Goal: Task Accomplishment & Management: Manage account settings

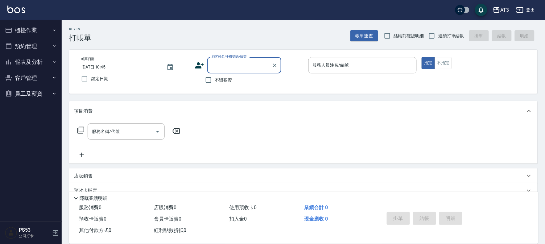
click at [30, 33] on button "櫃檯作業" at bounding box center [30, 30] width 57 height 16
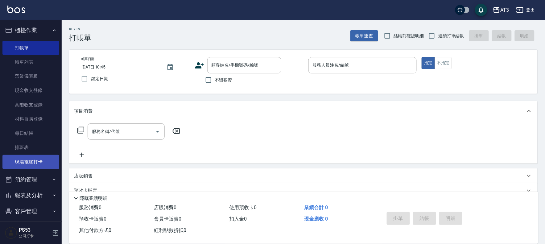
click at [42, 162] on link "現場電腦打卡" at bounding box center [30, 162] width 57 height 14
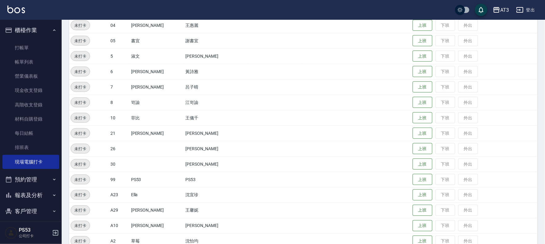
scroll to position [171, 0]
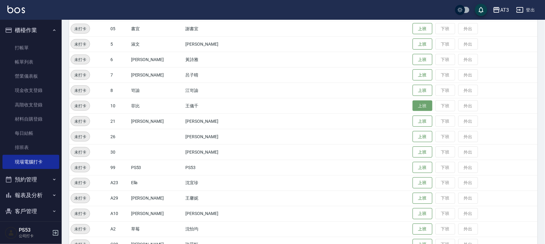
click at [413, 107] on button "上班" at bounding box center [423, 106] width 20 height 11
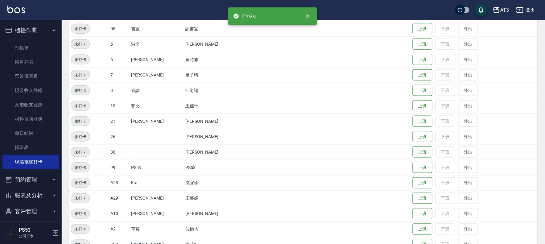
scroll to position [171, 0]
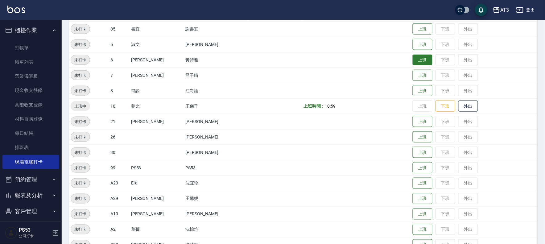
click at [413, 58] on button "上班" at bounding box center [423, 60] width 20 height 11
click at [417, 47] on button "上班" at bounding box center [423, 44] width 20 height 11
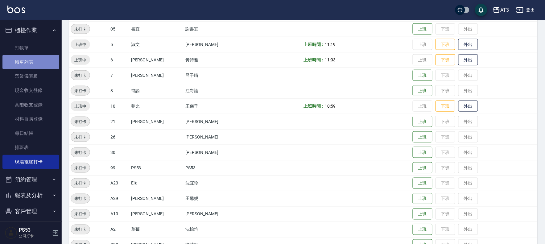
click at [41, 63] on link "帳單列表" at bounding box center [30, 62] width 57 height 14
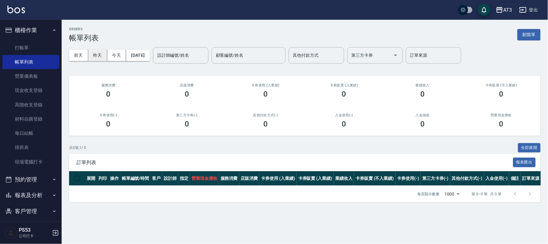
click at [99, 59] on button "昨天" at bounding box center [97, 55] width 19 height 11
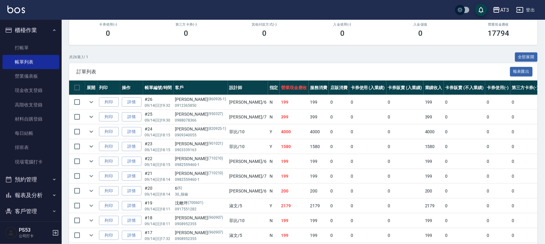
scroll to position [103, 0]
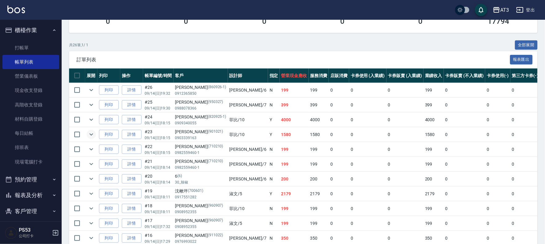
click at [88, 133] on icon "expand row" at bounding box center [91, 134] width 7 height 7
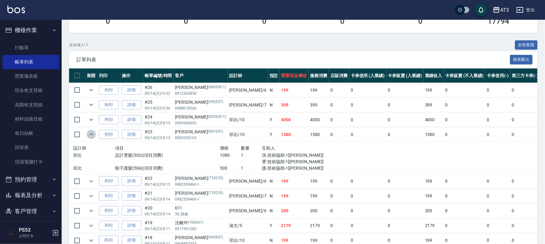
click at [88, 133] on icon "expand row" at bounding box center [91, 134] width 7 height 7
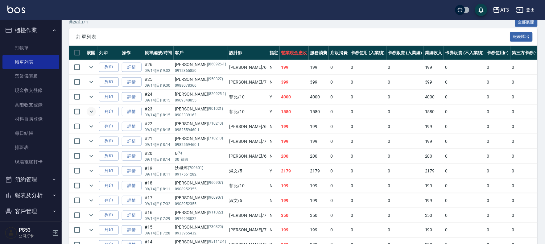
scroll to position [137, 0]
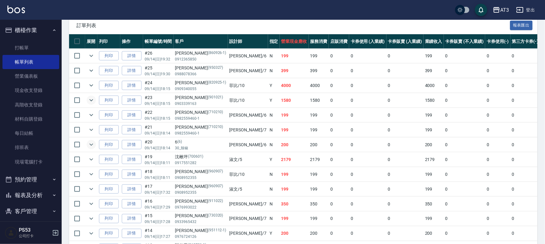
click at [95, 143] on button "expand row" at bounding box center [91, 144] width 9 height 9
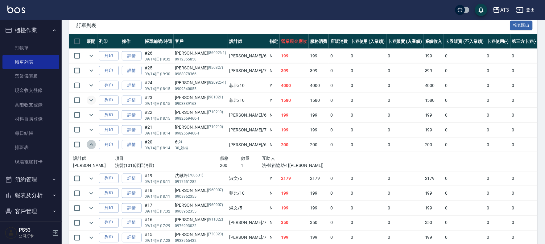
click at [95, 143] on button "expand row" at bounding box center [91, 144] width 9 height 9
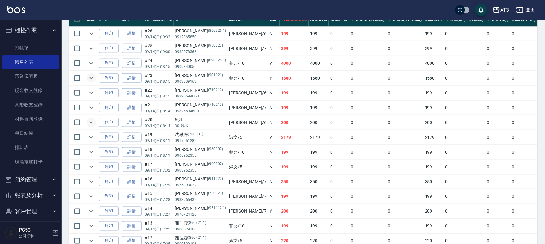
scroll to position [171, 0]
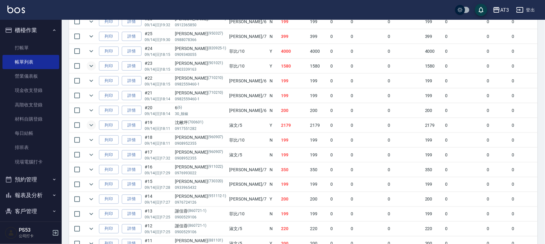
click at [92, 127] on icon "expand row" at bounding box center [91, 125] width 7 height 7
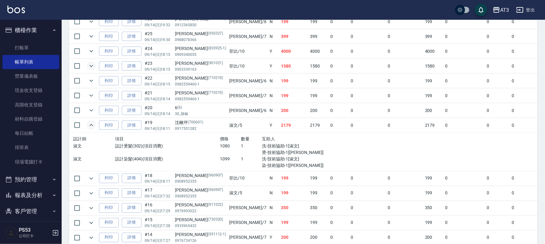
click at [91, 127] on icon "expand row" at bounding box center [91, 125] width 7 height 7
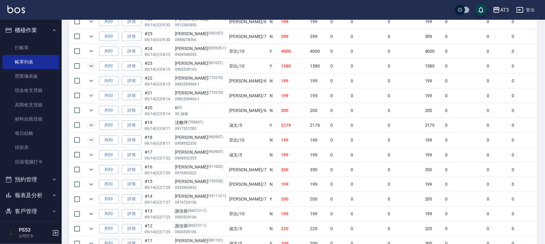
click at [91, 140] on icon "expand row" at bounding box center [91, 139] width 7 height 7
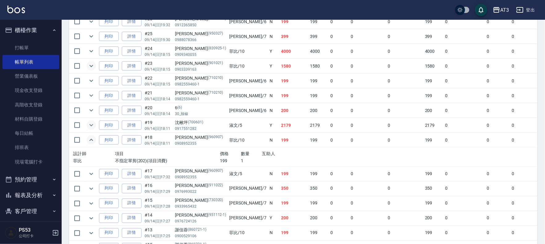
click at [96, 141] on button "expand row" at bounding box center [91, 139] width 9 height 9
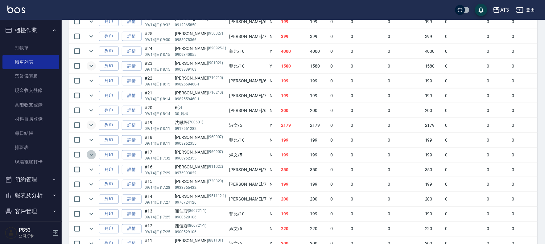
click at [94, 155] on icon "expand row" at bounding box center [91, 154] width 7 height 7
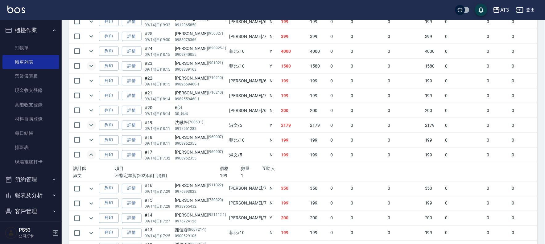
click at [94, 155] on icon "expand row" at bounding box center [91, 154] width 7 height 7
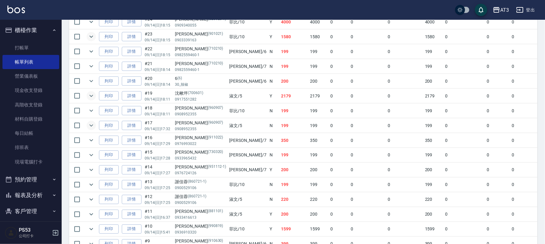
scroll to position [206, 0]
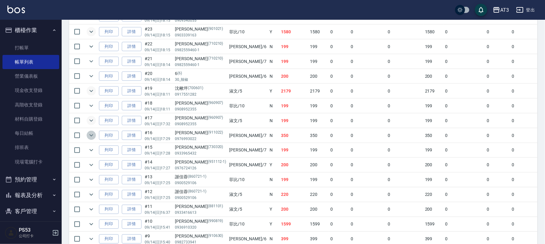
click at [89, 136] on icon "expand row" at bounding box center [91, 135] width 7 height 7
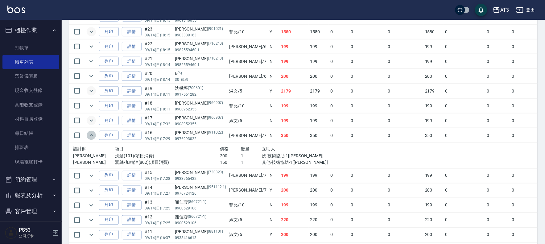
click at [89, 136] on icon "expand row" at bounding box center [91, 135] width 7 height 7
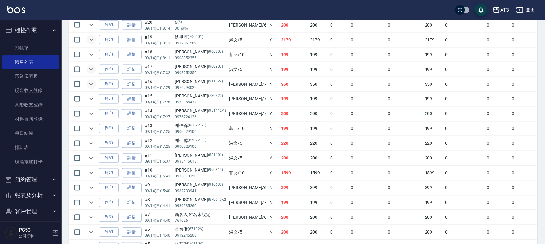
scroll to position [274, 0]
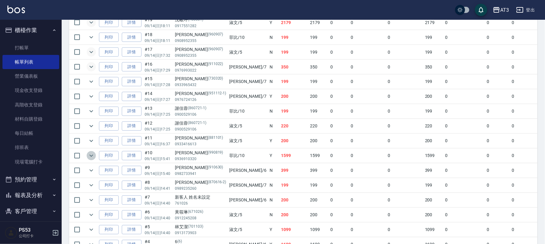
click at [89, 159] on icon "expand row" at bounding box center [91, 155] width 7 height 7
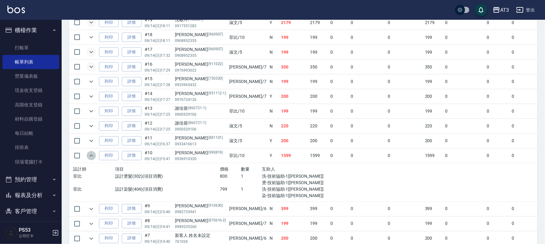
click at [89, 159] on icon "expand row" at bounding box center [91, 155] width 7 height 7
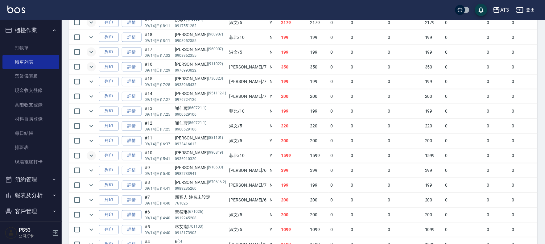
click at [89, 159] on icon "expand row" at bounding box center [91, 155] width 7 height 7
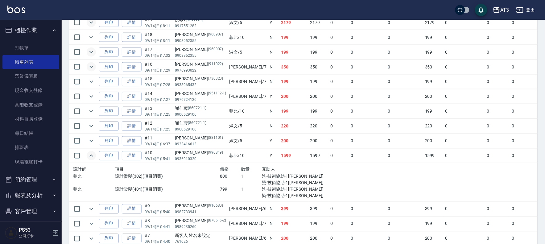
click at [89, 159] on icon "expand row" at bounding box center [91, 155] width 7 height 7
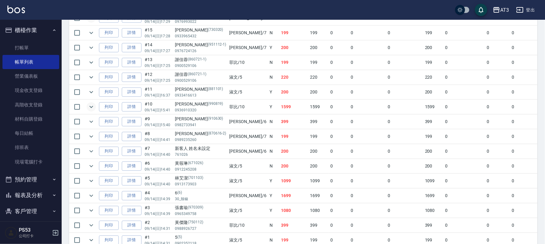
scroll to position [343, 0]
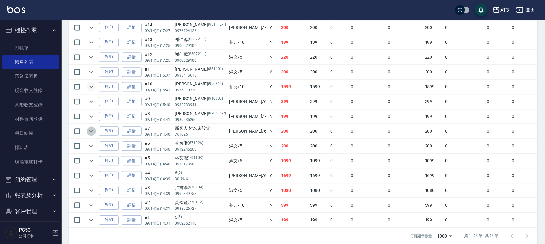
click at [91, 131] on icon "expand row" at bounding box center [91, 131] width 7 height 7
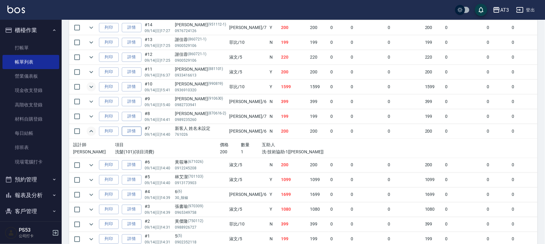
click at [131, 131] on link "詳情" at bounding box center [132, 132] width 20 height 10
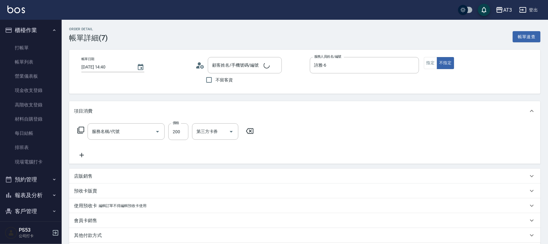
type input "[DATE] 14:40"
type input "詩雅-6"
type input "新客人 姓名未設定/761026/null"
type input "洗髮(101)"
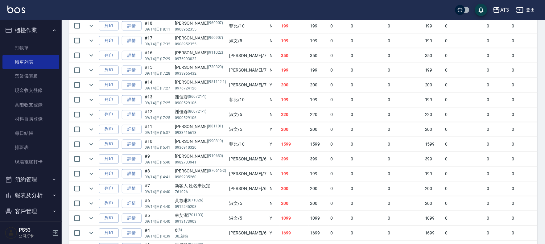
scroll to position [343, 0]
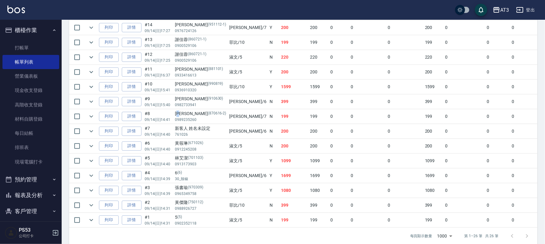
drag, startPoint x: 180, startPoint y: 116, endPoint x: 185, endPoint y: 115, distance: 5.3
click at [185, 115] on div "[PERSON_NAME] (870616-2)" at bounding box center [200, 114] width 51 height 6
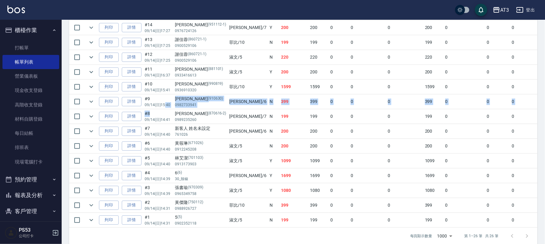
drag, startPoint x: 165, startPoint y: 103, endPoint x: 169, endPoint y: 115, distance: 12.6
click at [169, 115] on tbody "列印 詳情 #26 09/14 (日) 19:32 [PERSON_NAME](860926-1) 0912365850 [PERSON_NAME] /6 N…" at bounding box center [350, 35] width 562 height 385
click at [169, 115] on td "#8 09/14 (日) 14:41" at bounding box center [158, 117] width 31 height 15
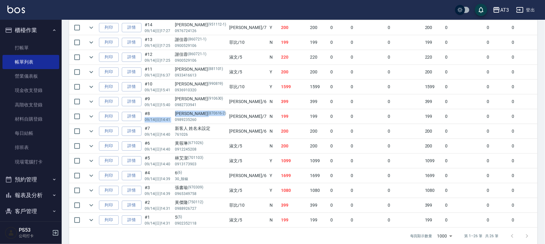
drag, startPoint x: 171, startPoint y: 115, endPoint x: 211, endPoint y: 114, distance: 40.1
click at [206, 114] on tr "列印 詳情 #8 09/14 (日) 14:41 [PERSON_NAME] (870616-2) 0989235260 [PERSON_NAME] /7 N…" at bounding box center [350, 117] width 562 height 15
click at [176, 64] on p "0900529106" at bounding box center [200, 61] width 51 height 6
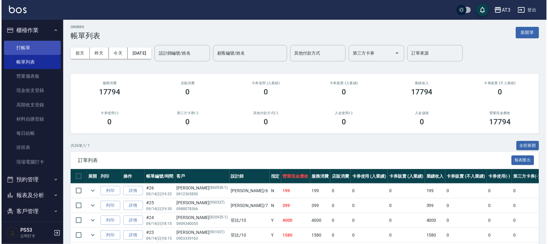
scroll to position [0, 0]
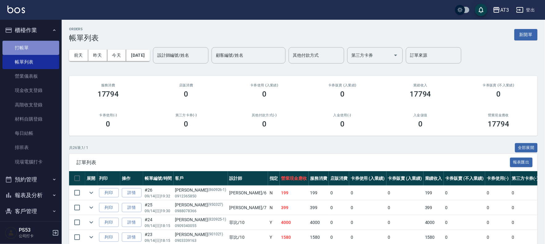
click at [42, 41] on link "打帳單" at bounding box center [30, 48] width 57 height 14
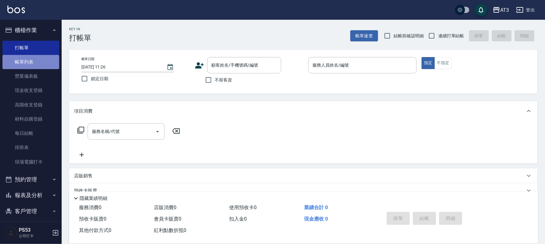
click at [39, 60] on link "帳單列表" at bounding box center [30, 62] width 57 height 14
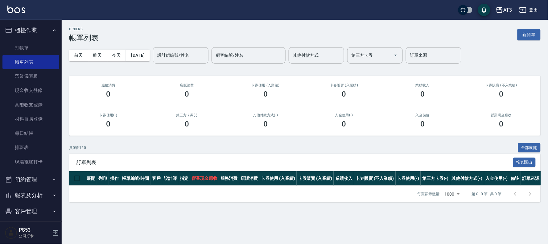
click at [186, 54] on input "設計師編號/姓名" at bounding box center [181, 55] width 50 height 11
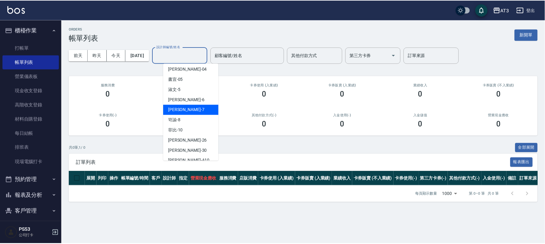
scroll to position [34, 0]
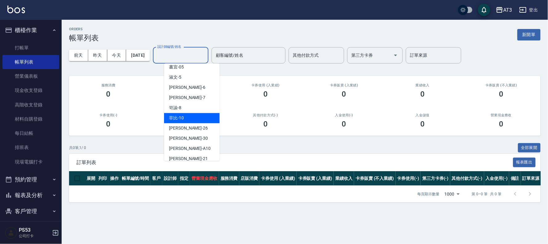
click at [189, 119] on div "菲比 -10" at bounding box center [192, 118] width 56 height 10
type input "菲比-10"
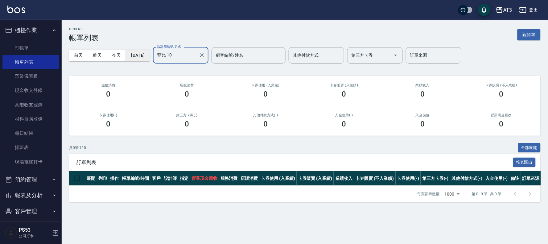
click at [129, 55] on button "[DATE]" at bounding box center [137, 55] width 23 height 11
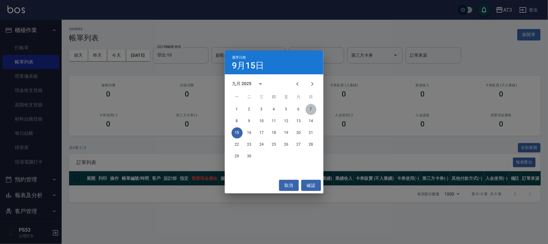
click at [313, 109] on button "7" at bounding box center [311, 109] width 11 height 11
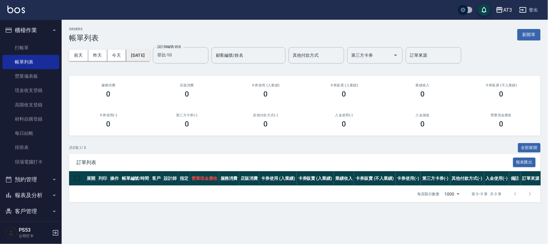
click at [146, 52] on button "[DATE]" at bounding box center [137, 55] width 23 height 11
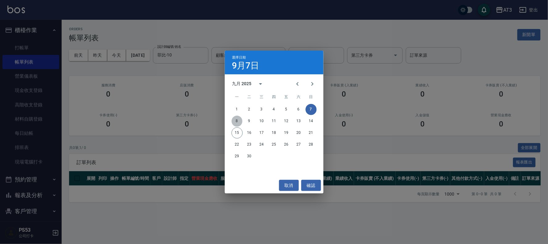
click at [238, 120] on button "8" at bounding box center [237, 121] width 11 height 11
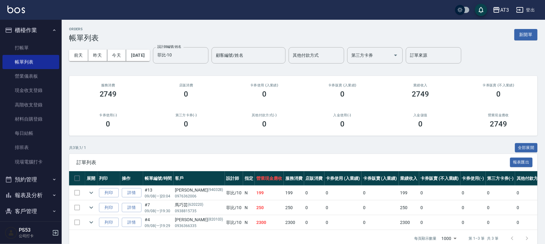
scroll to position [16, 0]
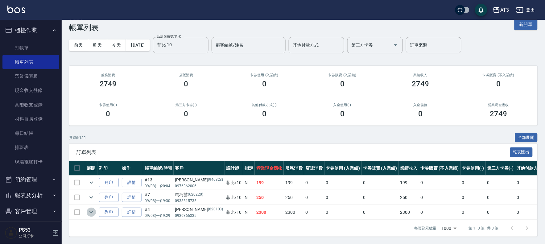
click at [90, 209] on icon "expand row" at bounding box center [91, 212] width 7 height 7
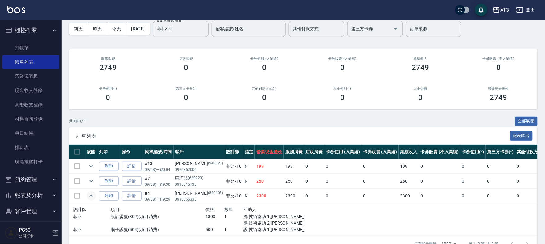
scroll to position [0, 0]
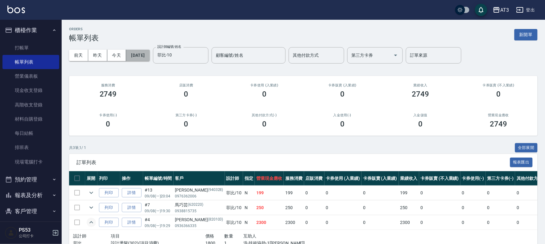
click at [139, 58] on button "[DATE]" at bounding box center [137, 55] width 23 height 11
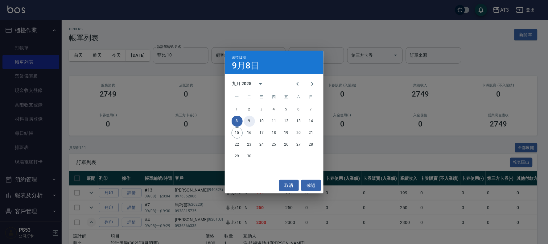
drag, startPoint x: 251, startPoint y: 122, endPoint x: 243, endPoint y: 127, distance: 9.4
click at [251, 122] on button "9" at bounding box center [249, 121] width 11 height 11
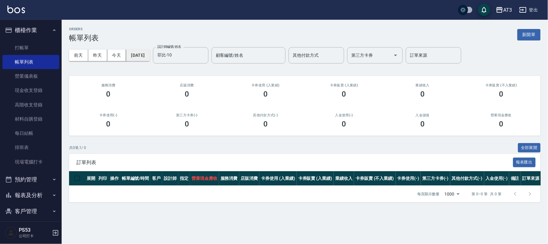
click at [150, 56] on button "[DATE]" at bounding box center [137, 55] width 23 height 11
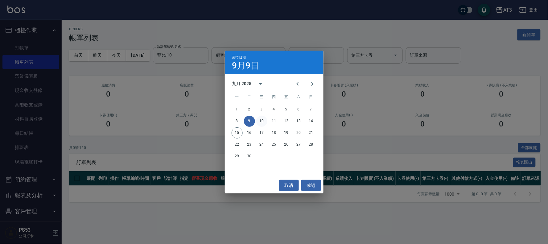
click at [264, 121] on button "10" at bounding box center [261, 121] width 11 height 11
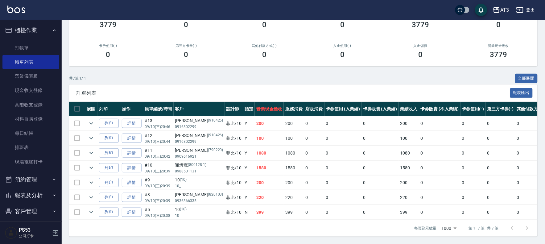
scroll to position [76, 0]
click at [88, 149] on icon "expand row" at bounding box center [91, 152] width 7 height 7
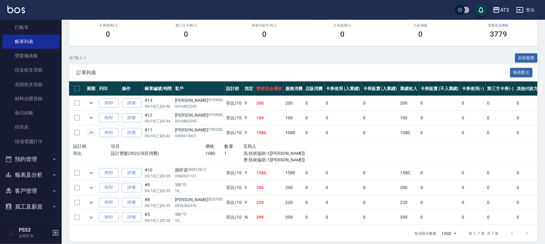
scroll to position [101, 0]
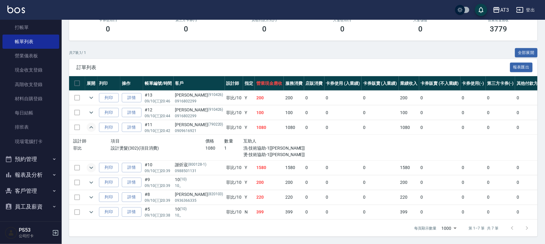
click at [91, 167] on icon "expand row" at bounding box center [91, 168] width 4 height 2
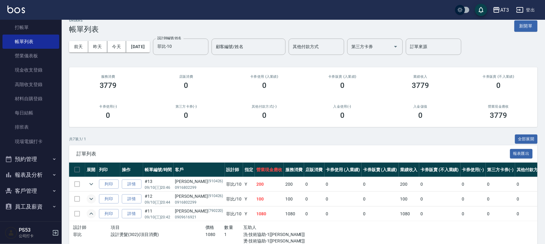
scroll to position [0, 0]
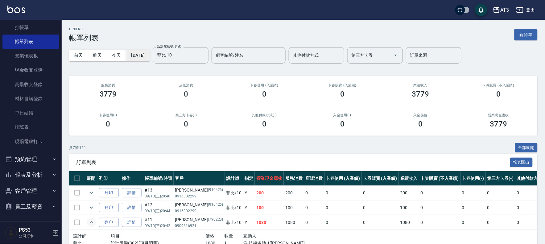
click at [137, 59] on button "[DATE]" at bounding box center [137, 55] width 23 height 11
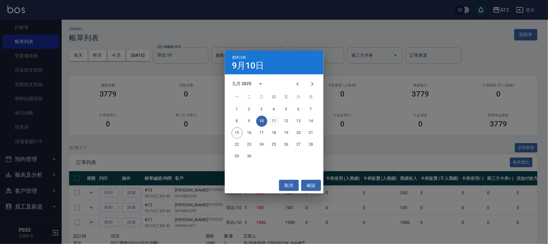
click at [273, 119] on button "11" at bounding box center [274, 121] width 11 height 11
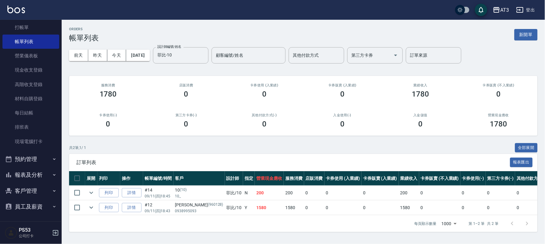
scroll to position [1, 0]
click at [92, 207] on icon "expand row" at bounding box center [91, 208] width 4 height 2
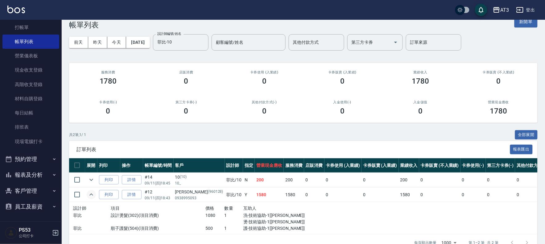
scroll to position [0, 0]
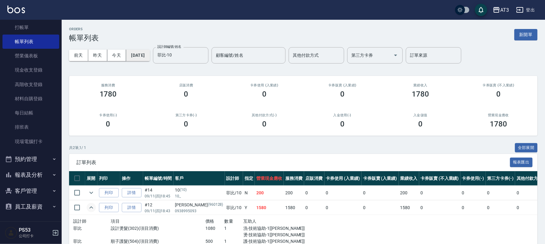
click at [132, 56] on button "[DATE]" at bounding box center [137, 55] width 23 height 11
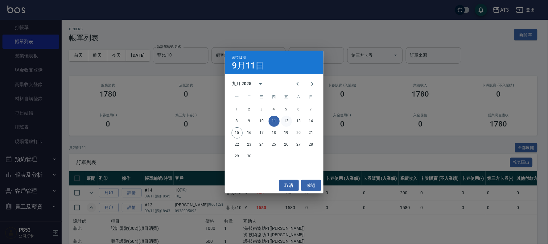
click at [287, 118] on button "12" at bounding box center [286, 121] width 11 height 11
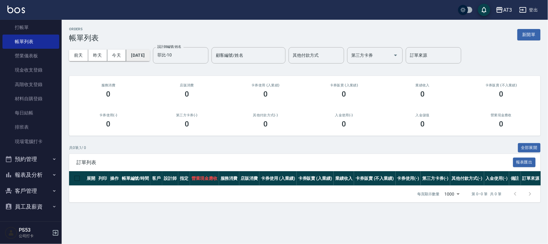
click at [136, 56] on button "[DATE]" at bounding box center [137, 55] width 23 height 11
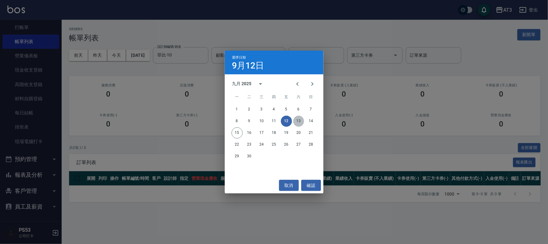
click at [299, 121] on button "13" at bounding box center [298, 121] width 11 height 11
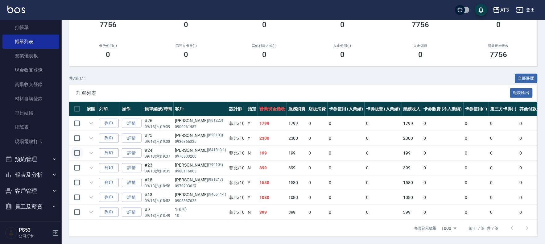
scroll to position [76, 0]
click at [90, 120] on icon "expand row" at bounding box center [91, 123] width 7 height 7
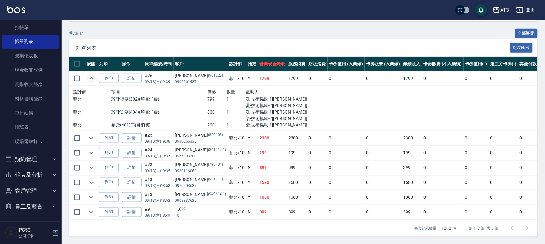
scroll to position [121, 0]
click at [94, 179] on icon "expand row" at bounding box center [91, 182] width 7 height 7
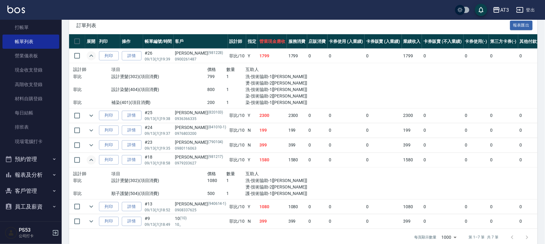
scroll to position [152, 0]
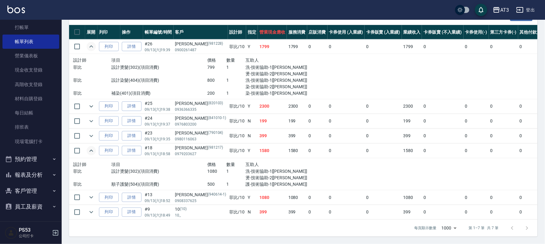
click at [85, 191] on td at bounding box center [91, 197] width 12 height 15
click at [89, 194] on icon "expand row" at bounding box center [91, 197] width 7 height 7
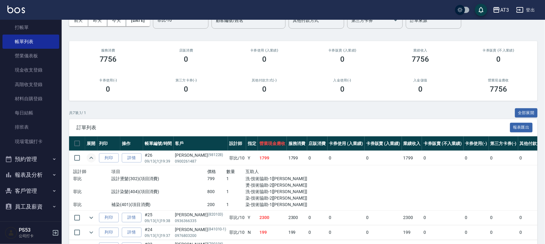
scroll to position [0, 0]
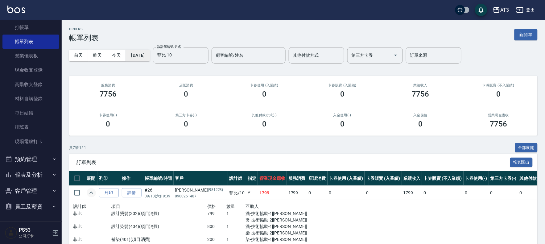
click at [143, 57] on button "[DATE]" at bounding box center [137, 55] width 23 height 11
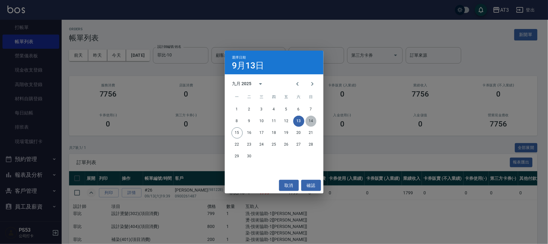
click at [310, 122] on button "14" at bounding box center [311, 121] width 11 height 11
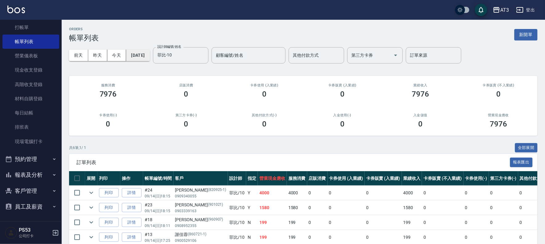
click at [142, 54] on button "[DATE]" at bounding box center [137, 55] width 23 height 11
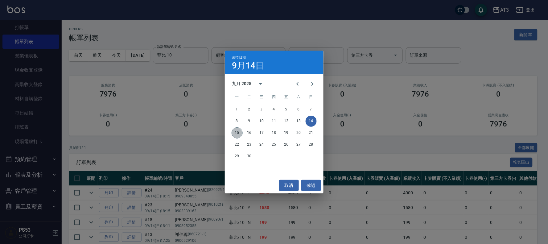
click at [236, 131] on button "15" at bounding box center [237, 132] width 11 height 11
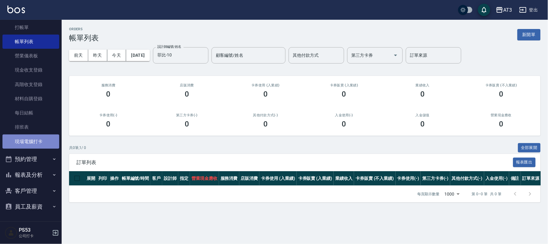
click at [41, 141] on link "現場電腦打卡" at bounding box center [30, 142] width 57 height 14
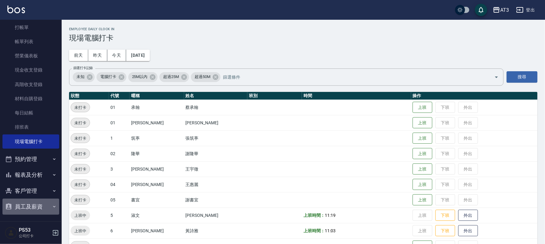
click at [34, 200] on button "員工及薪資" at bounding box center [30, 207] width 57 height 16
click at [47, 207] on button "員工及薪資" at bounding box center [30, 207] width 57 height 16
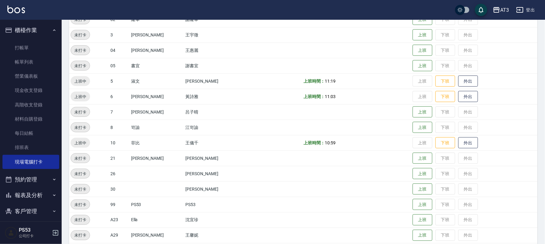
scroll to position [171, 0]
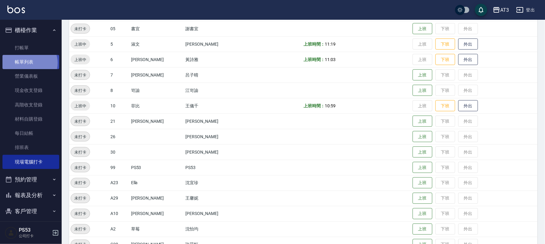
click at [29, 63] on link "帳單列表" at bounding box center [30, 62] width 57 height 14
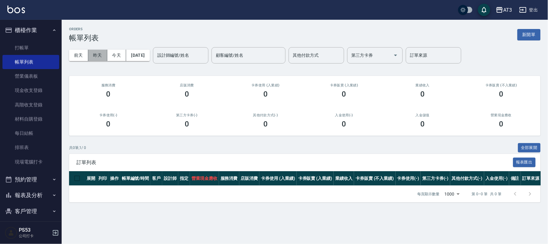
click at [102, 56] on button "昨天" at bounding box center [97, 55] width 19 height 11
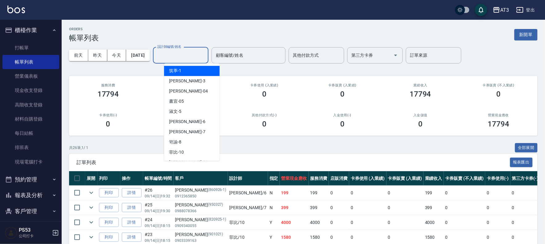
click at [178, 52] on input "設計師編號/姓名" at bounding box center [181, 55] width 50 height 11
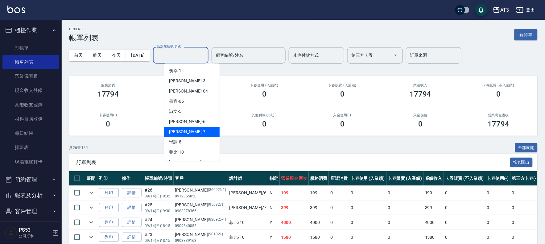
click at [191, 129] on div "子晴 -7" at bounding box center [192, 132] width 56 height 10
type input "子晴-7"
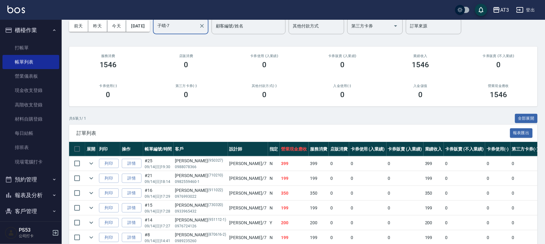
scroll to position [60, 0]
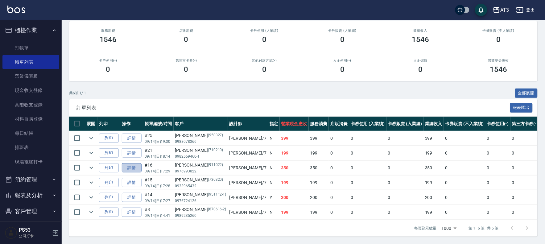
click at [128, 163] on link "詳情" at bounding box center [132, 168] width 20 height 10
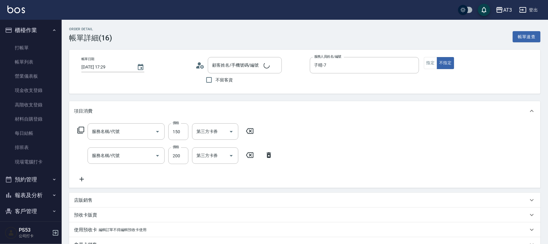
type input "[DATE] 17:29"
type input "子晴-7"
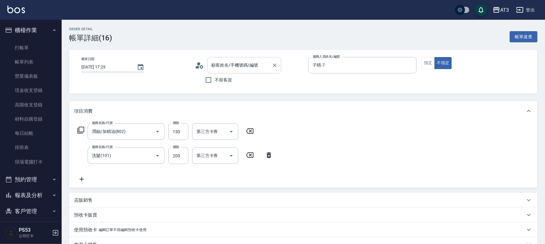
type input "潤絲/加精油(802)"
type input "洗髮(101)"
type input "[PERSON_NAME]/0976993022/911022"
click at [274, 65] on icon "Clear" at bounding box center [275, 65] width 6 height 6
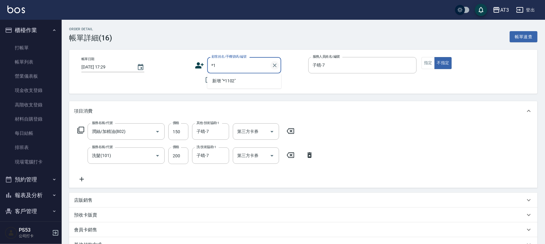
type input "*"
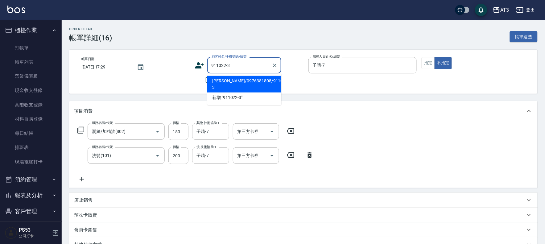
click at [254, 79] on li "[PERSON_NAME]/0976381808/911022-3" at bounding box center [244, 84] width 74 height 17
type input "[PERSON_NAME]/0976381808/911022-3"
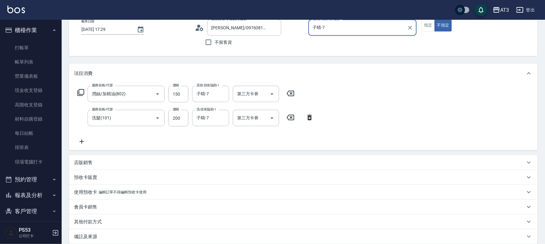
scroll to position [103, 0]
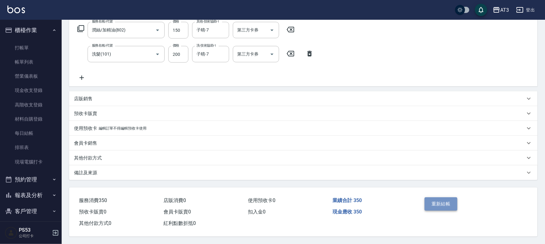
click at [438, 200] on button "重新結帳" at bounding box center [441, 204] width 33 height 13
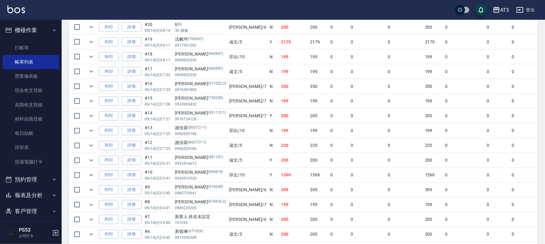
scroll to position [255, 0]
click at [130, 100] on link "詳情" at bounding box center [132, 101] width 20 height 10
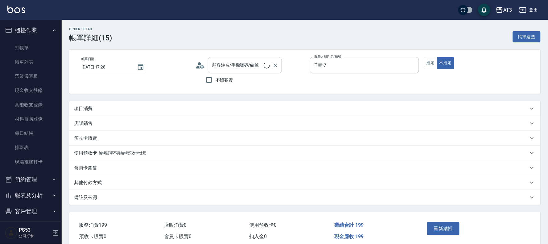
type input "[DATE] 17:28"
type input "子晴-7"
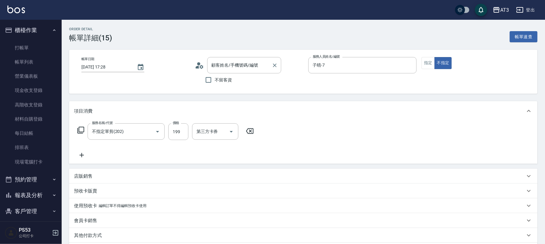
type input "[PERSON_NAME]/0933965432/730320"
type input "不指定單剪(202)"
click at [275, 66] on icon "Clear" at bounding box center [275, 65] width 6 height 6
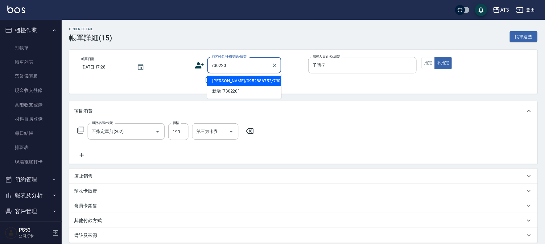
click at [263, 81] on li "[PERSON_NAME]/0952886752/730220" at bounding box center [244, 81] width 74 height 10
type input "[PERSON_NAME]/0952886752/730220"
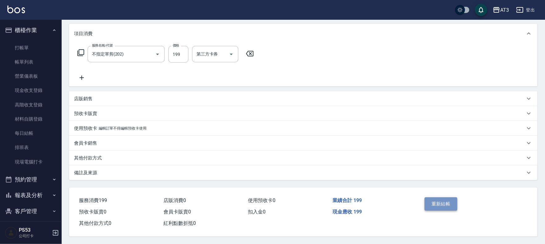
click at [443, 205] on button "重新結帳" at bounding box center [441, 204] width 33 height 13
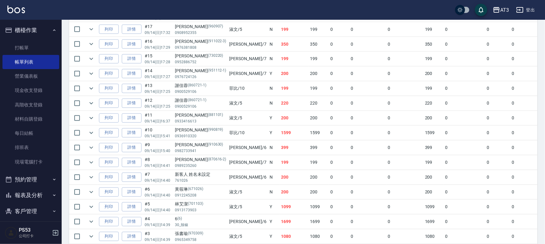
scroll to position [309, 0]
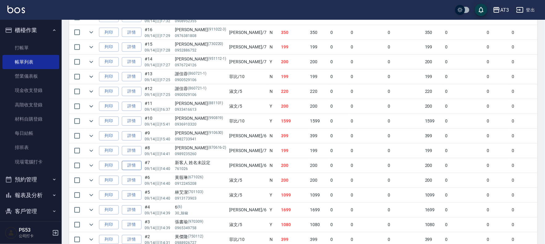
click at [134, 164] on link "詳情" at bounding box center [132, 166] width 20 height 10
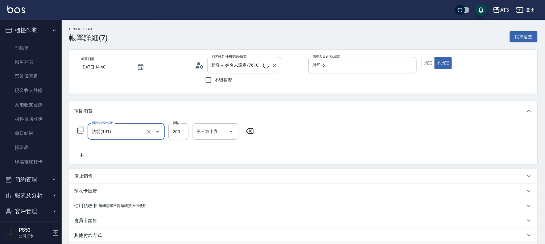
type input "新客人 姓名未設定/761026/null"
click at [273, 66] on icon "Clear" at bounding box center [275, 65] width 6 height 6
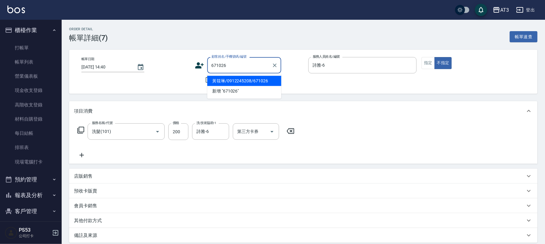
click at [238, 82] on li "黃筱琳/0912245208/671026" at bounding box center [244, 81] width 74 height 10
type input "黃筱琳/0912245208/671026"
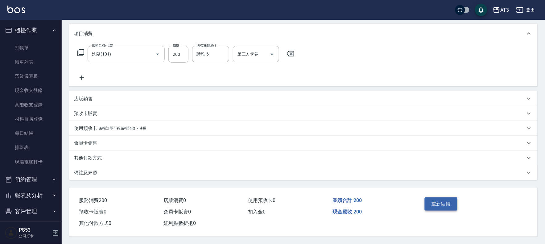
click at [440, 202] on button "重新結帳" at bounding box center [441, 204] width 33 height 13
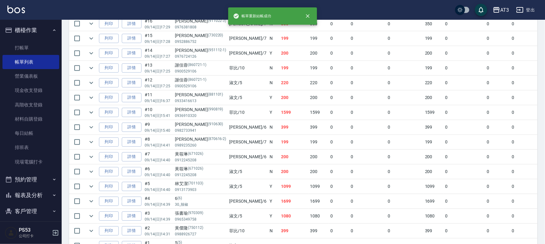
scroll to position [358, 0]
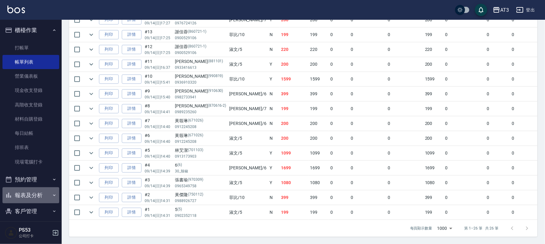
click at [44, 195] on button "報表及分析" at bounding box center [30, 195] width 57 height 16
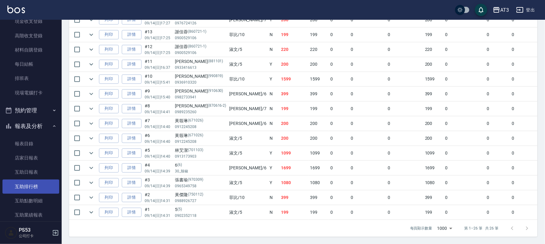
scroll to position [103, 0]
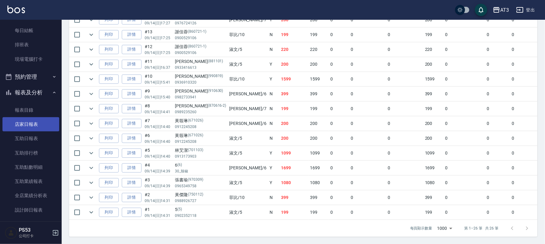
click at [24, 124] on link "店家日報表" at bounding box center [30, 124] width 57 height 14
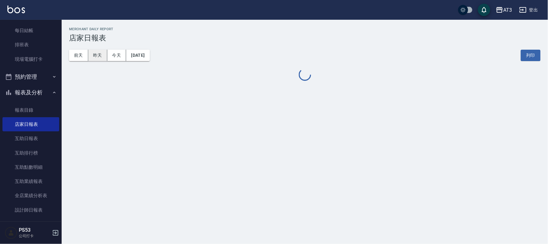
click at [95, 57] on button "昨天" at bounding box center [97, 55] width 19 height 11
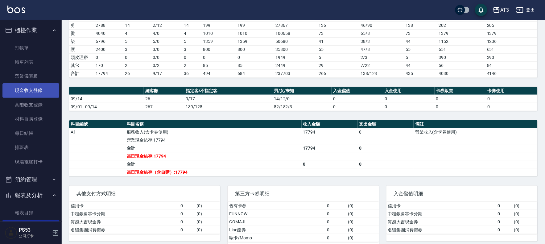
click at [32, 93] on link "現金收支登錄" at bounding box center [30, 90] width 57 height 14
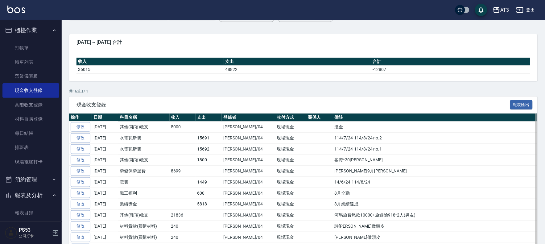
scroll to position [121, 0]
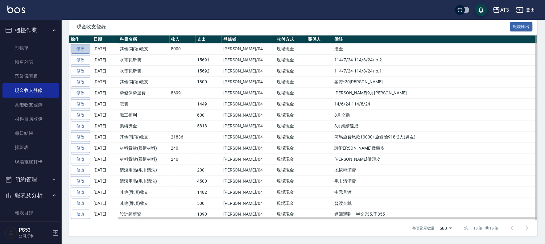
click at [79, 45] on link "修改" at bounding box center [81, 49] width 20 height 10
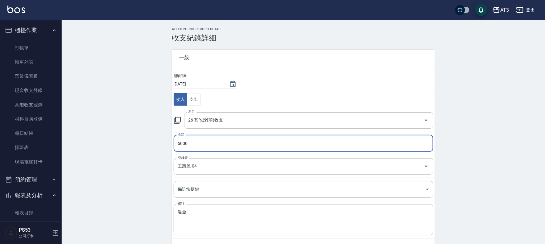
click at [196, 146] on input "5000" at bounding box center [304, 143] width 260 height 17
type input "4500"
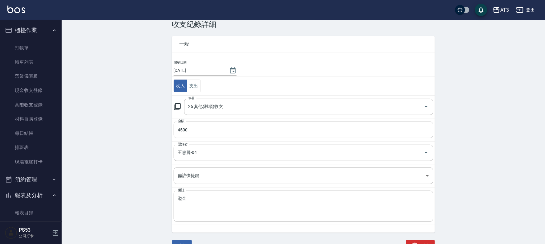
scroll to position [21, 0]
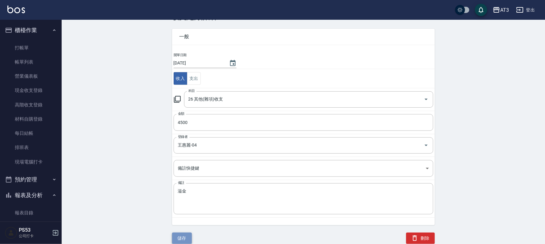
click at [184, 233] on button "儲存" at bounding box center [182, 238] width 20 height 11
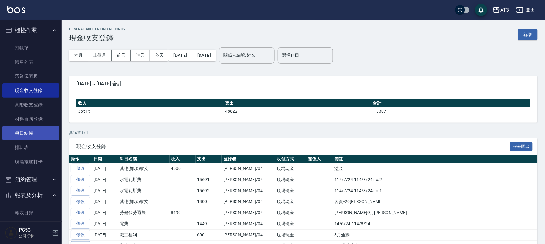
click at [16, 131] on link "每日結帳" at bounding box center [30, 133] width 57 height 14
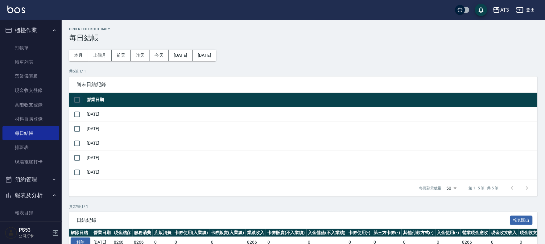
click at [75, 96] on input "checkbox" at bounding box center [77, 100] width 13 height 13
checkbox input "true"
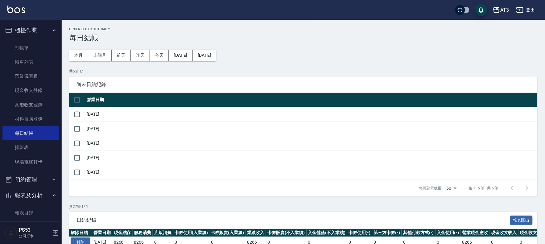
checkbox input "true"
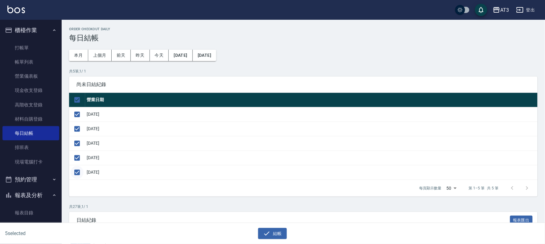
click at [79, 172] on input "checkbox" at bounding box center [77, 172] width 13 height 13
checkbox input "false"
click at [273, 233] on button "結帳" at bounding box center [272, 233] width 29 height 11
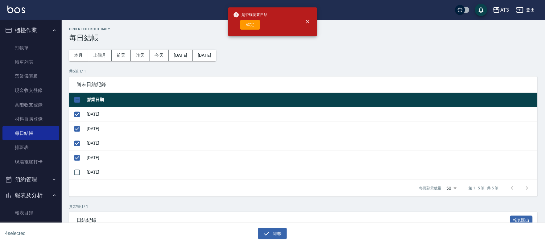
click at [253, 22] on button "確定" at bounding box center [250, 25] width 20 height 10
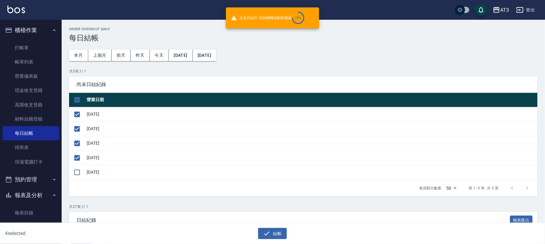
checkbox input "false"
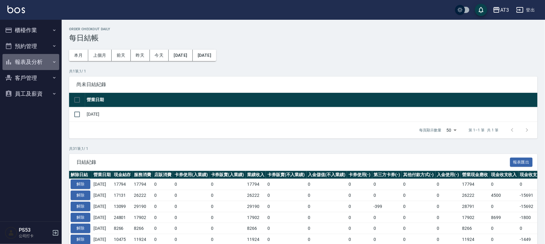
click at [22, 65] on button "報表及分析" at bounding box center [30, 62] width 57 height 16
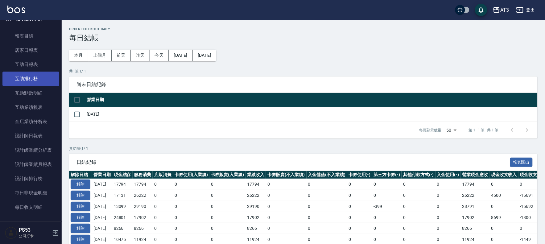
scroll to position [9, 0]
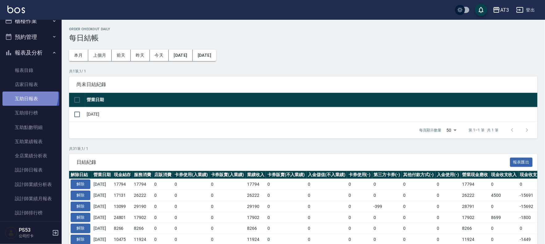
click at [29, 96] on link "互助日報表" at bounding box center [30, 99] width 57 height 14
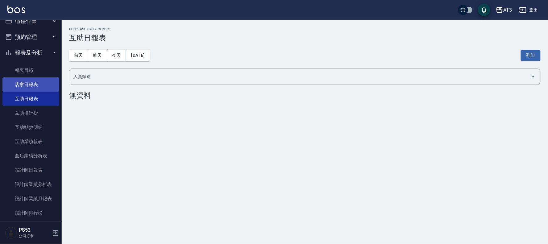
click at [29, 83] on link "店家日報表" at bounding box center [30, 84] width 57 height 14
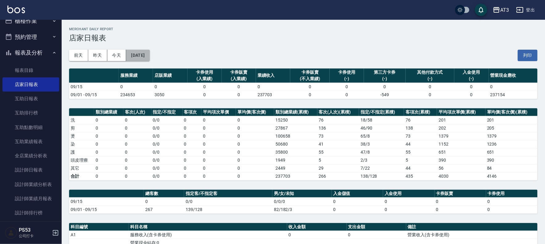
click at [148, 54] on button "[DATE]" at bounding box center [137, 55] width 23 height 11
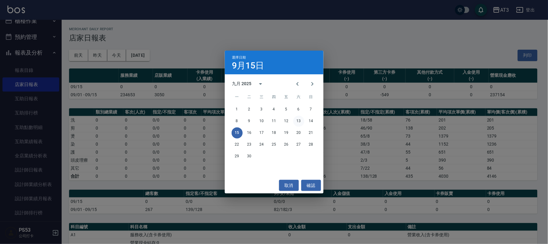
click at [296, 121] on button "13" at bounding box center [298, 121] width 11 height 11
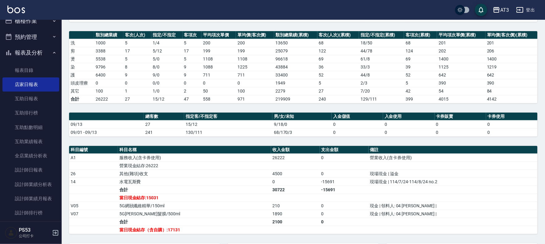
scroll to position [103, 0]
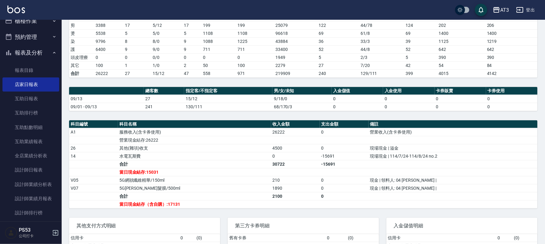
drag, startPoint x: 144, startPoint y: 78, endPoint x: 141, endPoint y: 73, distance: 5.7
click at [144, 78] on div "AT3 2025-09-13 店家日報表 列印時間： 2025-09-15-13:02 Merchant Daily Report 店家日報表 前天 昨天 今…" at bounding box center [304, 103] width 484 height 372
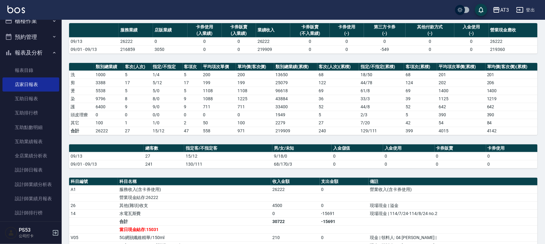
scroll to position [0, 0]
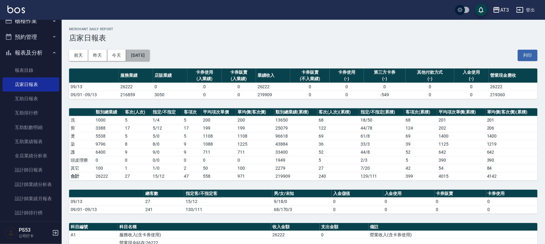
click at [150, 52] on button "[DATE]" at bounding box center [137, 55] width 23 height 11
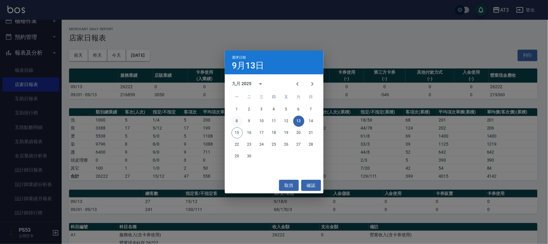
click at [236, 121] on button "8" at bounding box center [237, 121] width 11 height 11
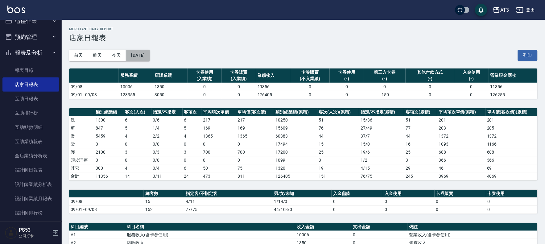
click at [150, 58] on button "[DATE]" at bounding box center [137, 55] width 23 height 11
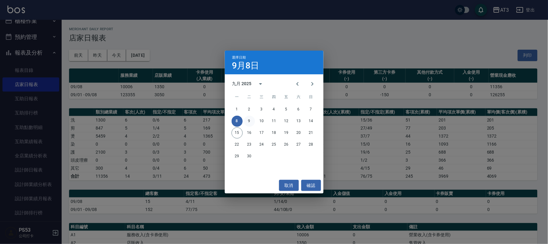
click at [251, 119] on button "9" at bounding box center [249, 121] width 11 height 11
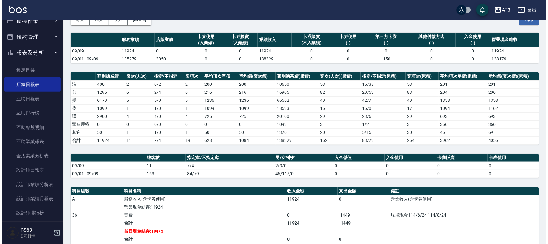
scroll to position [34, 0]
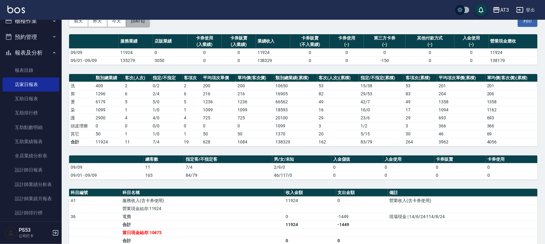
click at [147, 23] on button "[DATE]" at bounding box center [137, 20] width 23 height 11
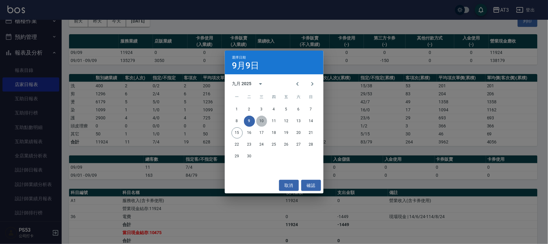
click at [265, 123] on button "10" at bounding box center [261, 121] width 11 height 11
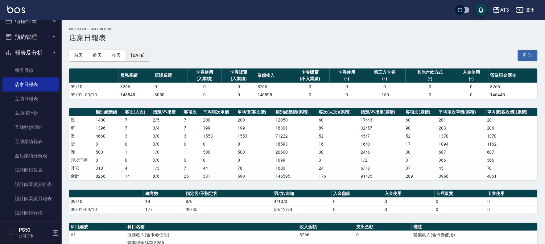
click at [150, 57] on button "[DATE]" at bounding box center [137, 55] width 23 height 11
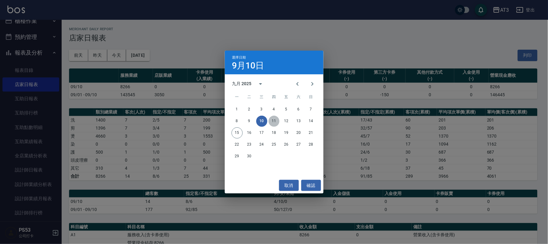
click at [275, 121] on button "11" at bounding box center [274, 121] width 11 height 11
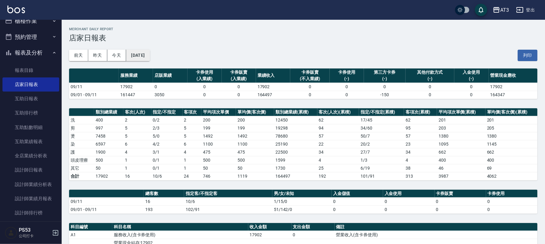
click at [137, 52] on button "[DATE]" at bounding box center [137, 55] width 23 height 11
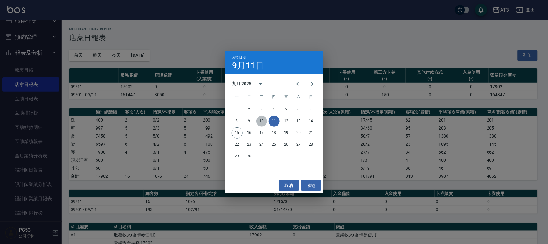
click at [263, 124] on button "10" at bounding box center [261, 121] width 11 height 11
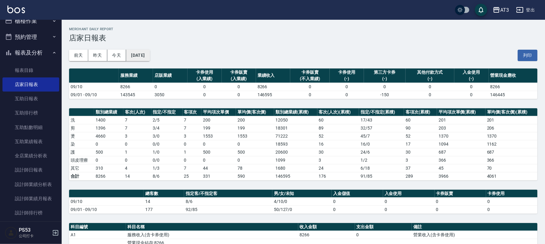
click at [139, 55] on button "[DATE]" at bounding box center [137, 55] width 23 height 11
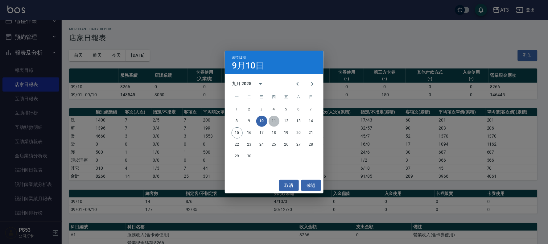
click at [273, 122] on button "11" at bounding box center [274, 121] width 11 height 11
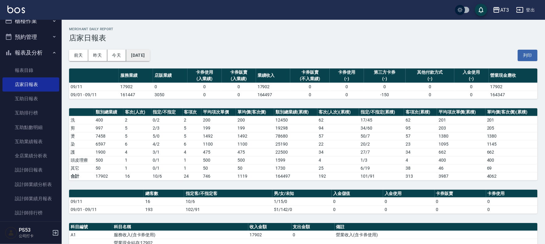
click at [147, 58] on button "[DATE]" at bounding box center [137, 55] width 23 height 11
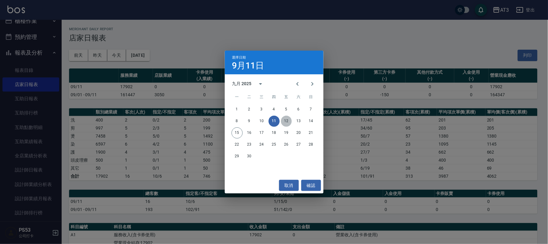
click at [287, 123] on button "12" at bounding box center [286, 121] width 11 height 11
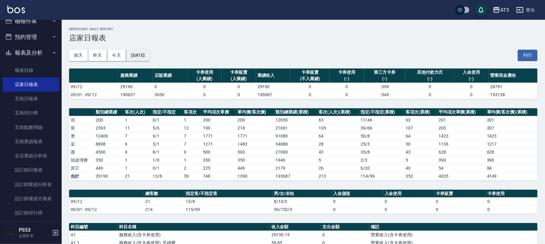
click at [149, 57] on button "[DATE]" at bounding box center [137, 55] width 23 height 11
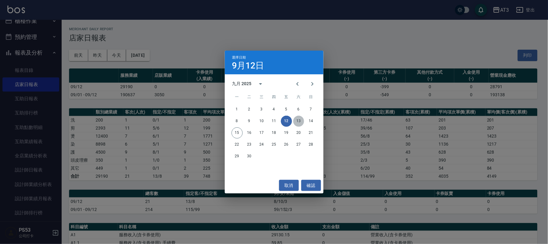
click at [301, 120] on button "13" at bounding box center [298, 121] width 11 height 11
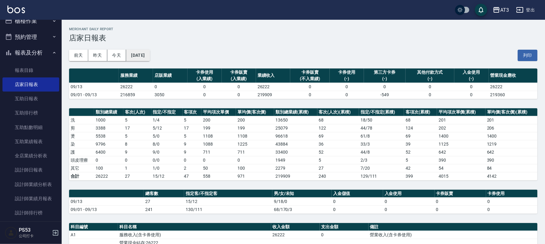
click at [146, 52] on button "[DATE]" at bounding box center [137, 55] width 23 height 11
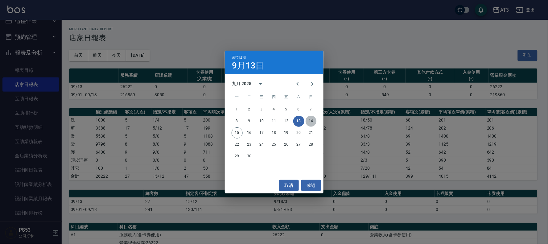
click at [313, 124] on button "14" at bounding box center [311, 121] width 11 height 11
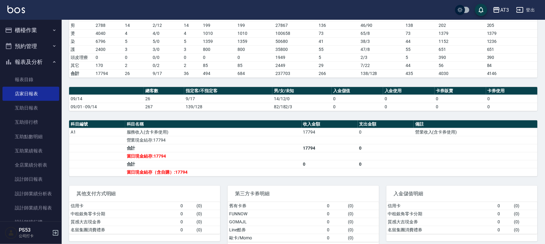
click at [21, 30] on button "櫃檯作業" at bounding box center [30, 30] width 57 height 16
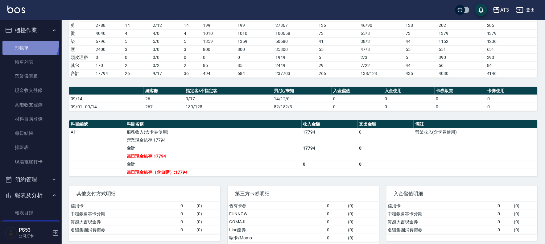
click at [24, 41] on link "打帳單" at bounding box center [30, 48] width 57 height 14
